Goal: Task Accomplishment & Management: Manage account settings

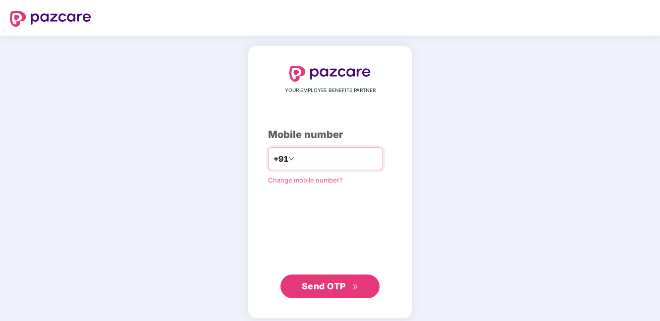
type input "**********"
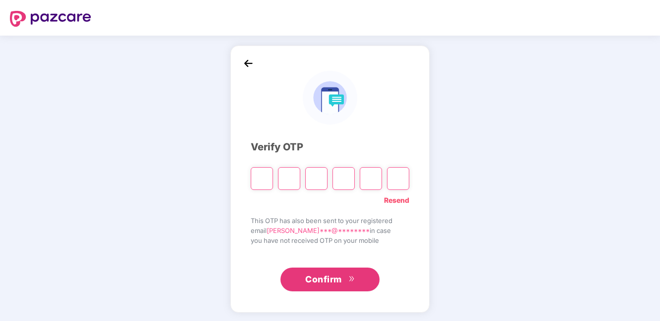
type input "*"
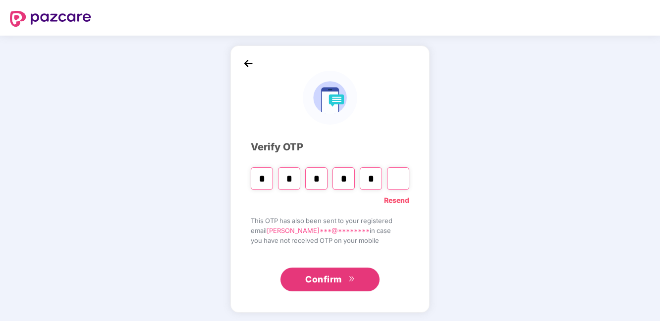
type input "*"
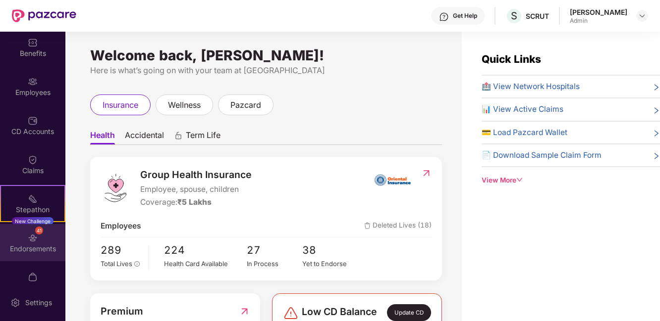
scroll to position [39, 0]
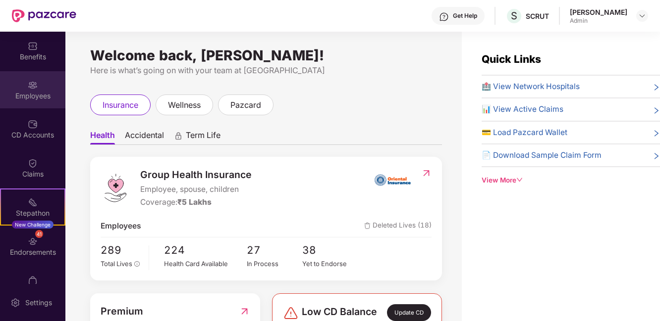
click at [49, 103] on div "Employees" at bounding box center [32, 89] width 65 height 37
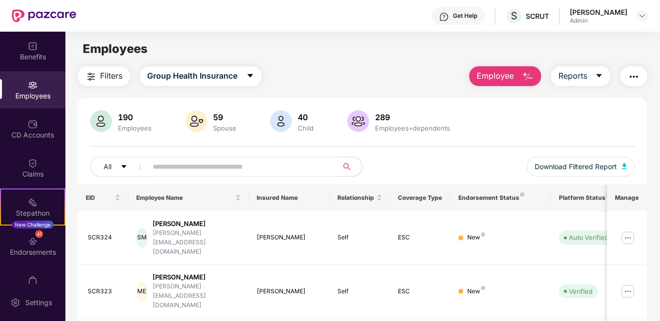
click at [261, 169] on input "text" at bounding box center [239, 166] width 172 height 15
type input "******"
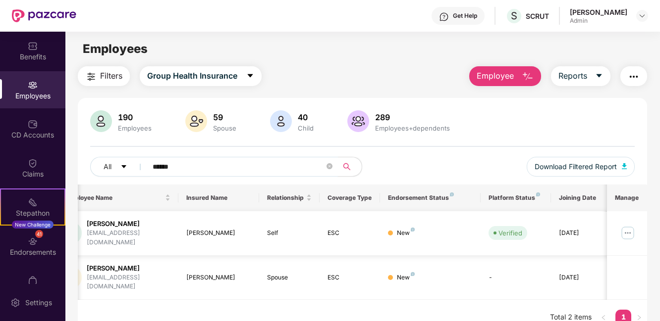
scroll to position [0, 74]
click at [626, 228] on img at bounding box center [628, 233] width 16 height 16
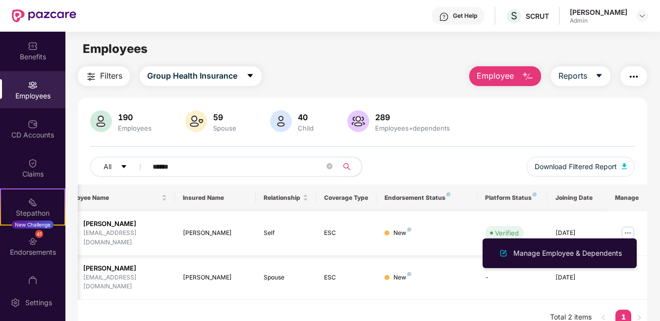
click at [388, 229] on div "New" at bounding box center [426, 233] width 85 height 9
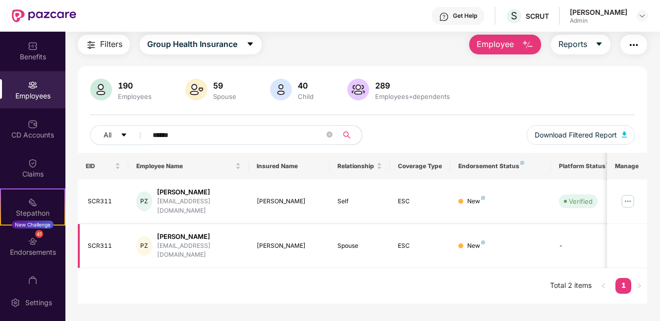
scroll to position [0, 0]
